Goal: Ask a question

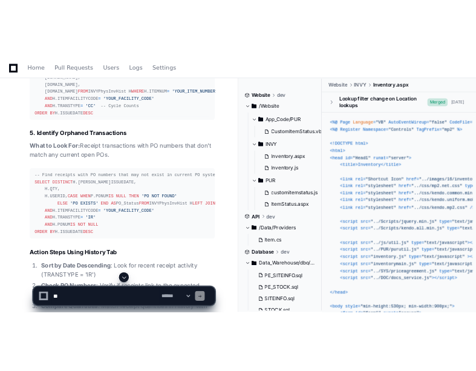
scroll to position [4410, 0]
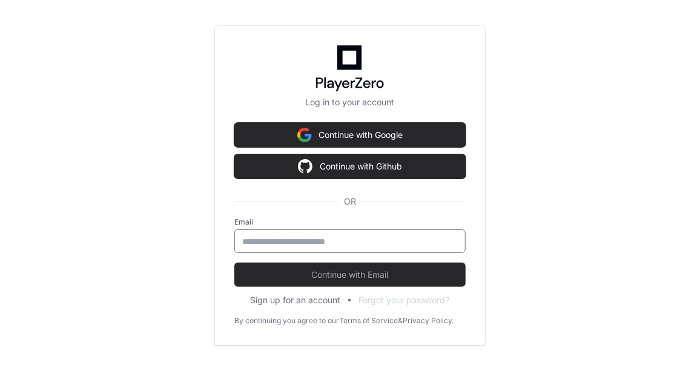
click at [283, 241] on input "email" at bounding box center [350, 241] width 216 height 12
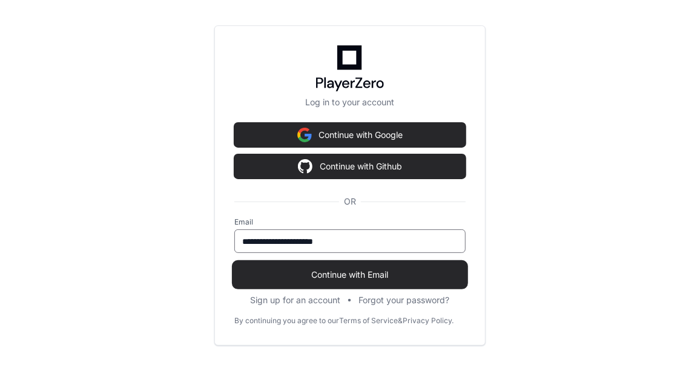
type input "**********"
click at [329, 280] on span "Continue with Email" at bounding box center [349, 275] width 231 height 12
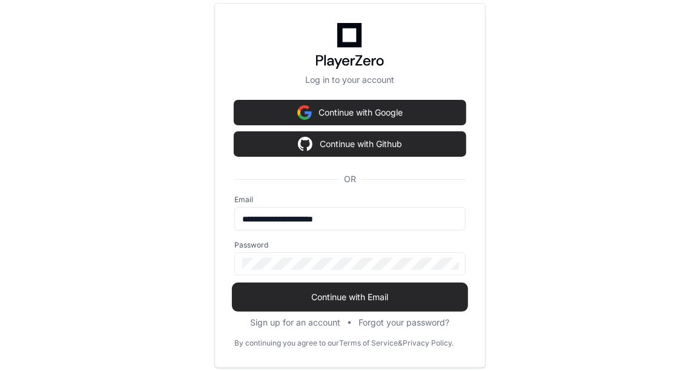
click at [337, 297] on span "Continue with Email" at bounding box center [349, 297] width 231 height 12
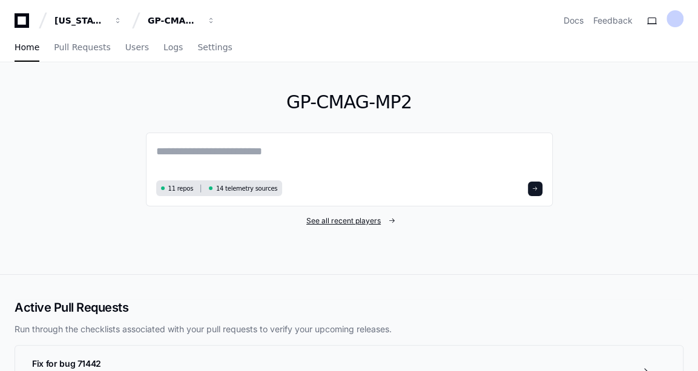
click at [361, 222] on span "See all recent players" at bounding box center [343, 221] width 74 height 10
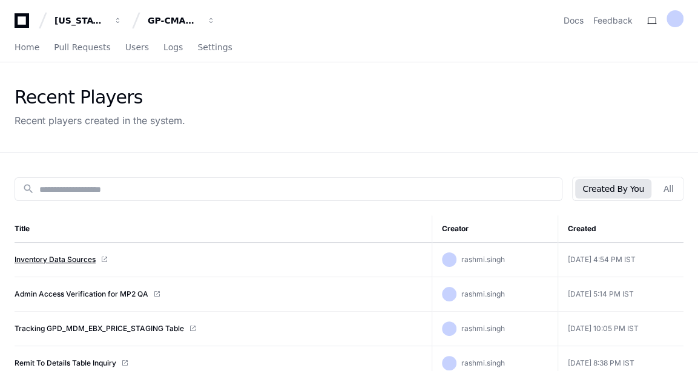
click at [56, 262] on link "Inventory Data Sources" at bounding box center [55, 260] width 81 height 10
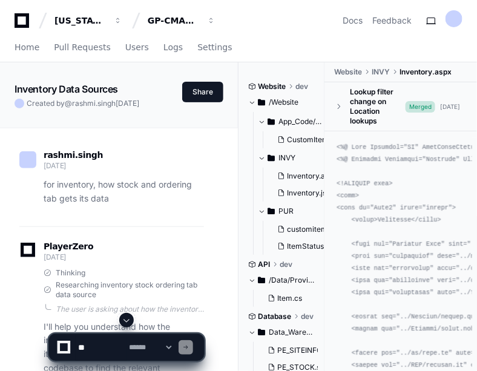
click at [88, 341] on textarea at bounding box center [101, 347] width 51 height 27
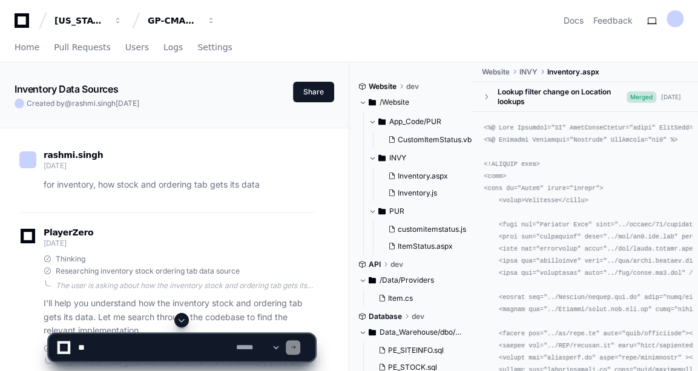
click at [105, 350] on textarea at bounding box center [155, 347] width 158 height 27
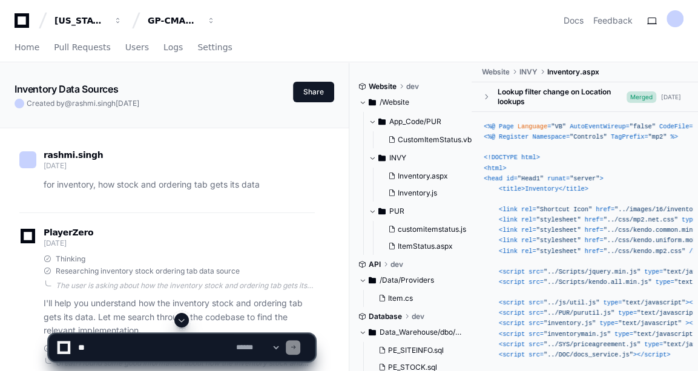
click at [122, 348] on textarea at bounding box center [155, 347] width 158 height 27
click at [159, 350] on textarea at bounding box center [155, 347] width 158 height 27
click at [113, 344] on textarea at bounding box center [155, 347] width 158 height 27
click at [88, 343] on textarea at bounding box center [155, 347] width 158 height 27
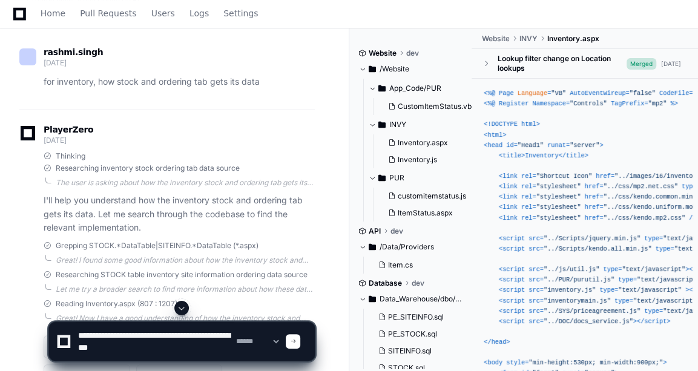
type textarea "**********"
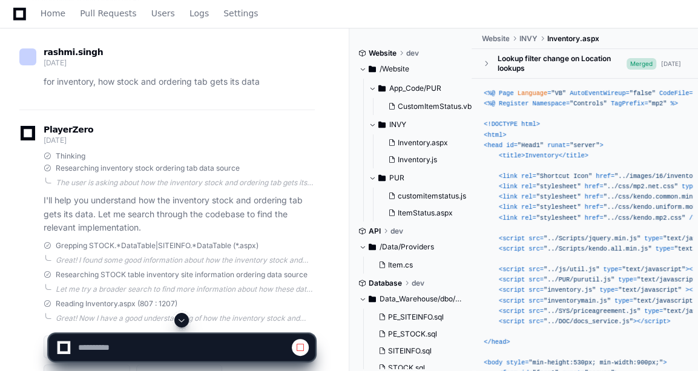
click at [182, 320] on span at bounding box center [182, 320] width 10 height 10
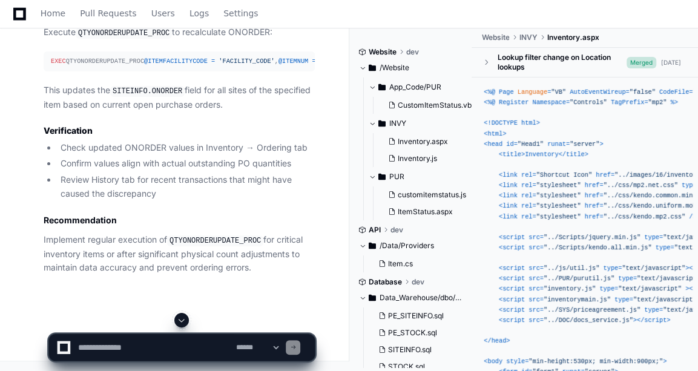
scroll to position [13702, 0]
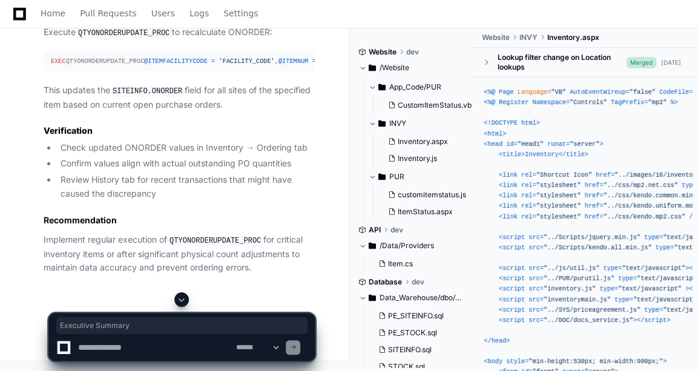
drag, startPoint x: 45, startPoint y: 145, endPoint x: 136, endPoint y: 145, distance: 91.4
copy h1 "Executive Summary"
